Goal: Communication & Community: Answer question/provide support

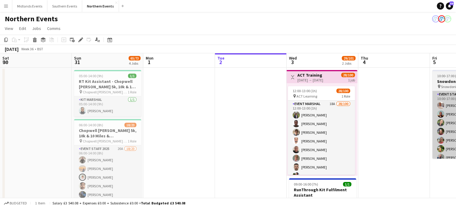
scroll to position [0, 143]
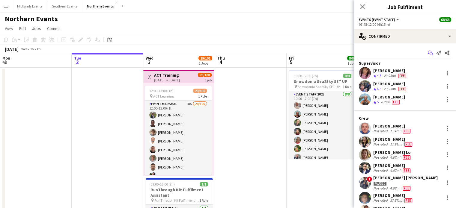
click at [426, 50] on app-icon "Start chat" at bounding box center [430, 53] width 8 height 8
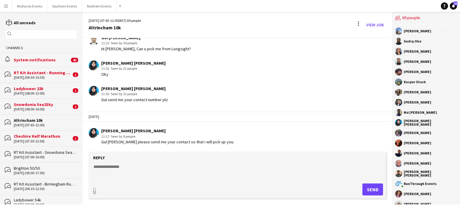
scroll to position [1090, 0]
click at [120, 171] on textarea at bounding box center [239, 172] width 292 height 16
paste textarea "**********"
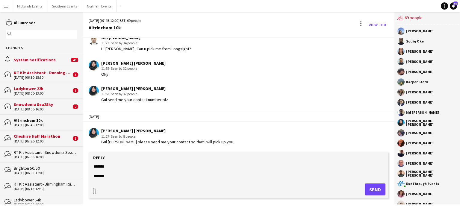
scroll to position [381, 0]
click at [228, 166] on textarea at bounding box center [239, 172] width 292 height 16
click at [220, 175] on textarea at bounding box center [239, 172] width 292 height 16
type textarea "**********"
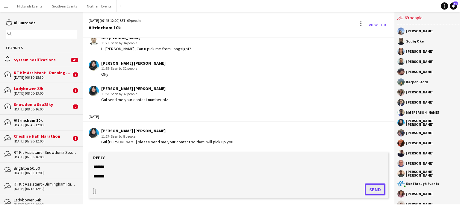
click at [378, 190] on button "Send" at bounding box center [375, 190] width 21 height 12
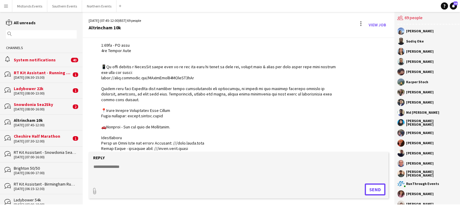
scroll to position [1398, 0]
